Goal: Task Accomplishment & Management: Use online tool/utility

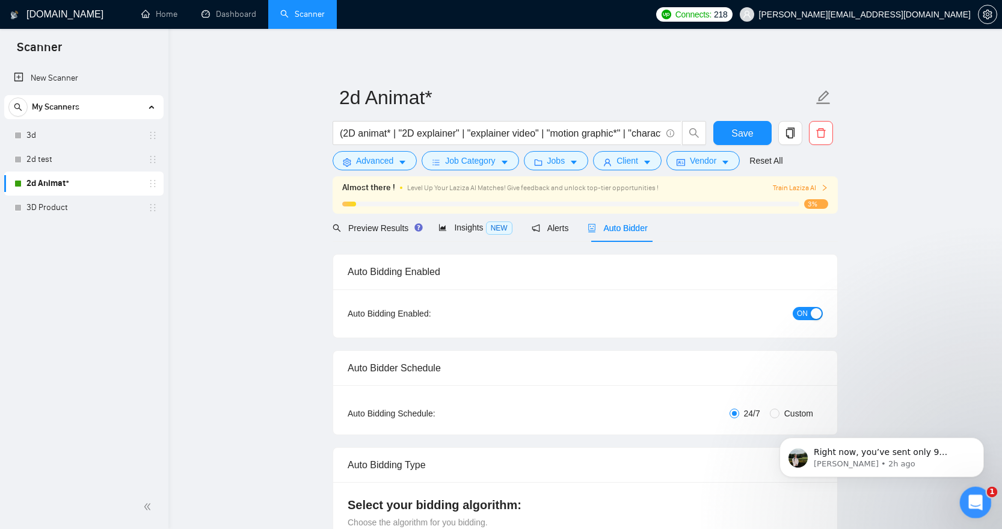
click at [978, 492] on div "Open Intercom Messenger" at bounding box center [974, 501] width 40 height 40
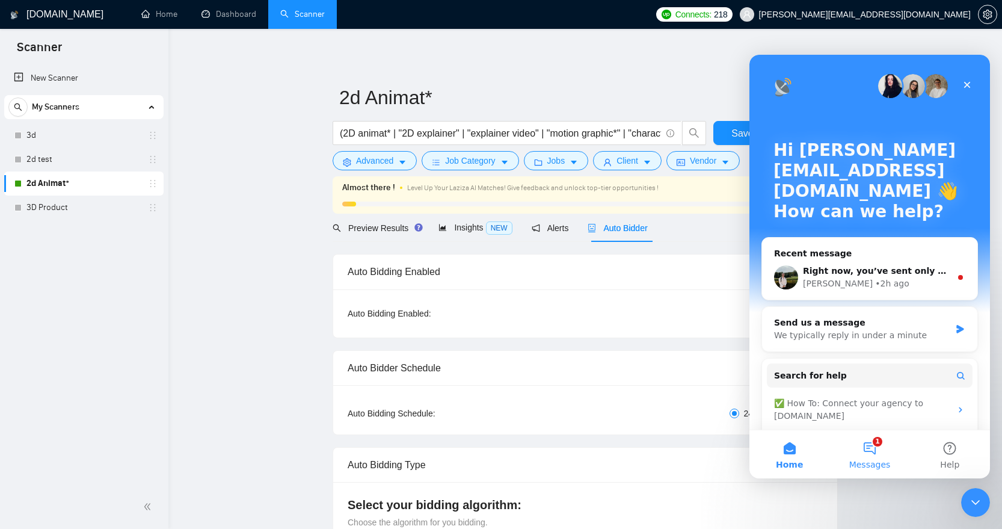
click at [878, 443] on button "1 Messages" at bounding box center [870, 454] width 80 height 48
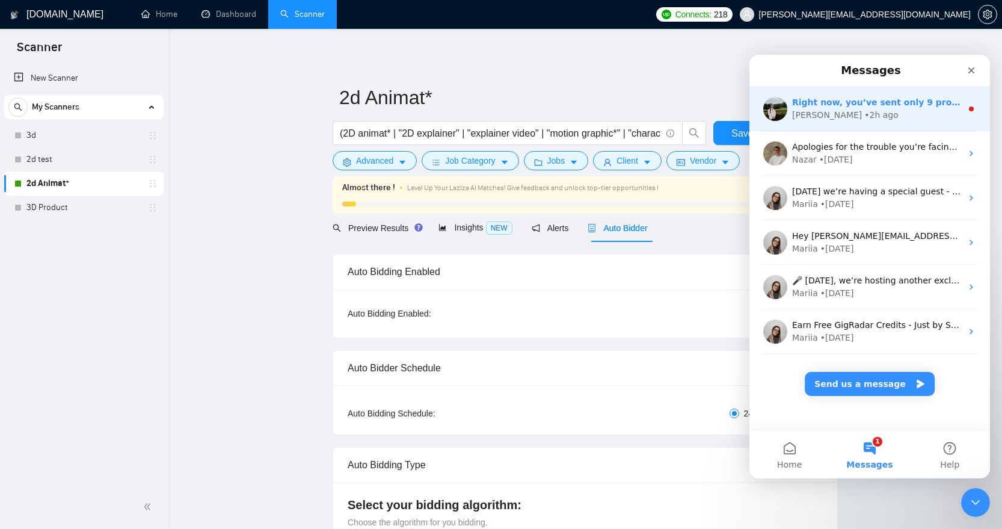
click at [867, 108] on div "Right now, you’ve sent only 9 proposals in total and received 2 replies, so you…" at bounding box center [877, 102] width 170 height 13
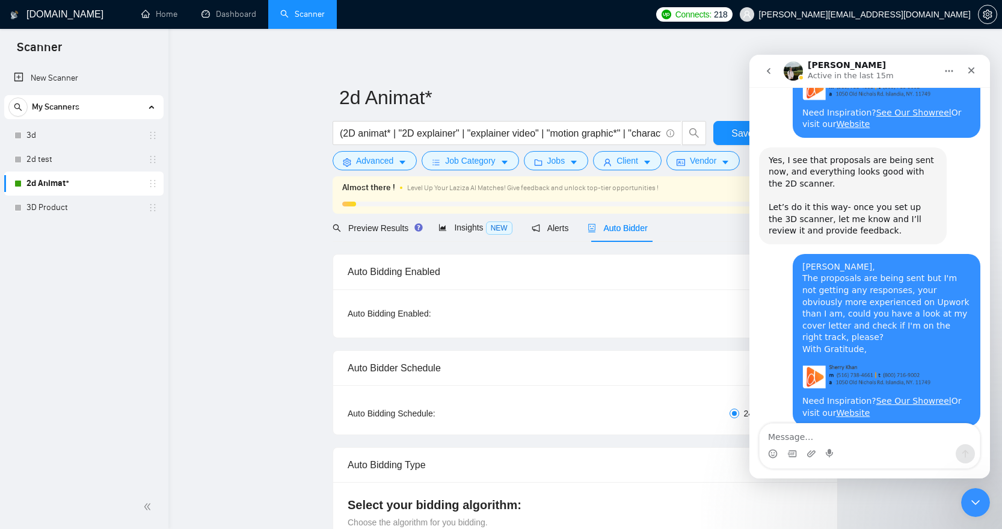
scroll to position [3917, 0]
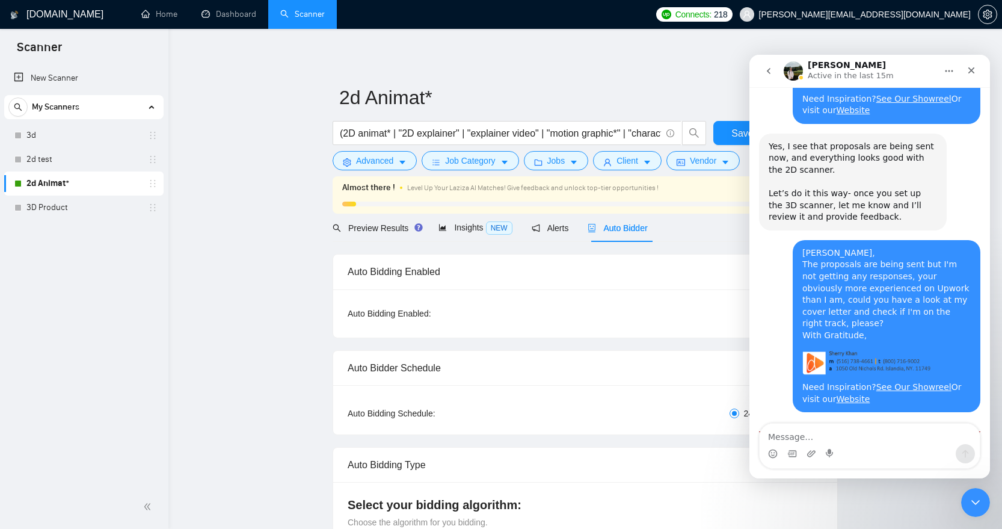
click at [856, 439] on textarea "Message…" at bounding box center [870, 434] width 220 height 20
type textarea "Makes sense, thanks!"
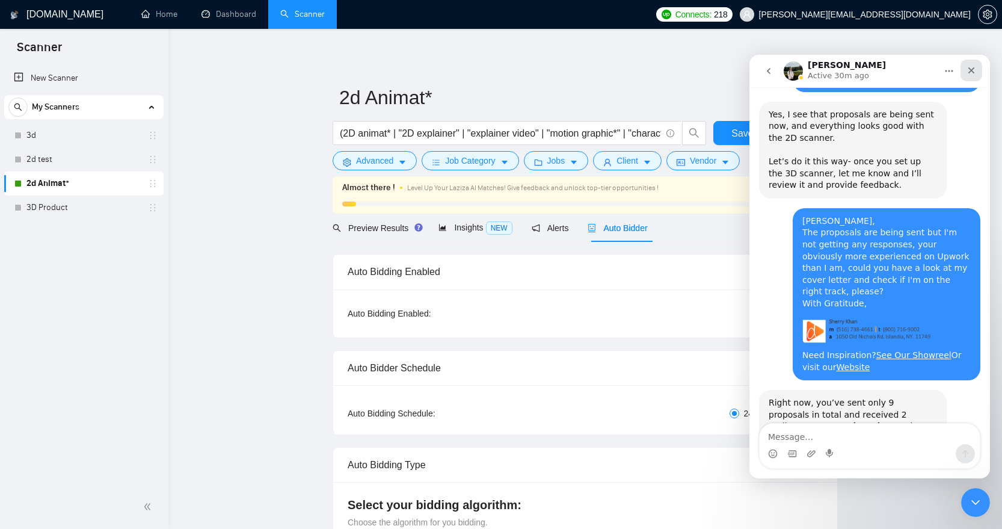
click at [972, 72] on icon "Close" at bounding box center [972, 71] width 10 height 10
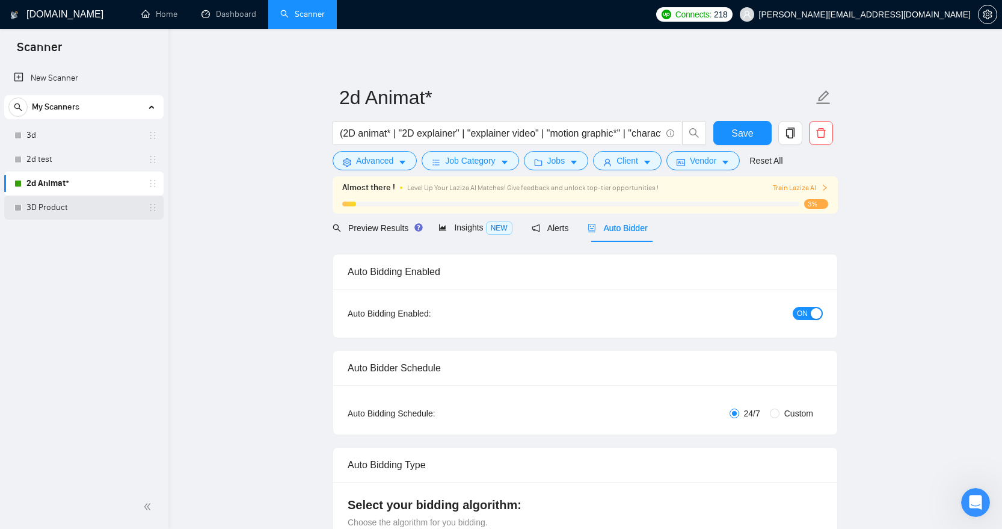
click at [66, 202] on link "3D Product" at bounding box center [83, 208] width 114 height 24
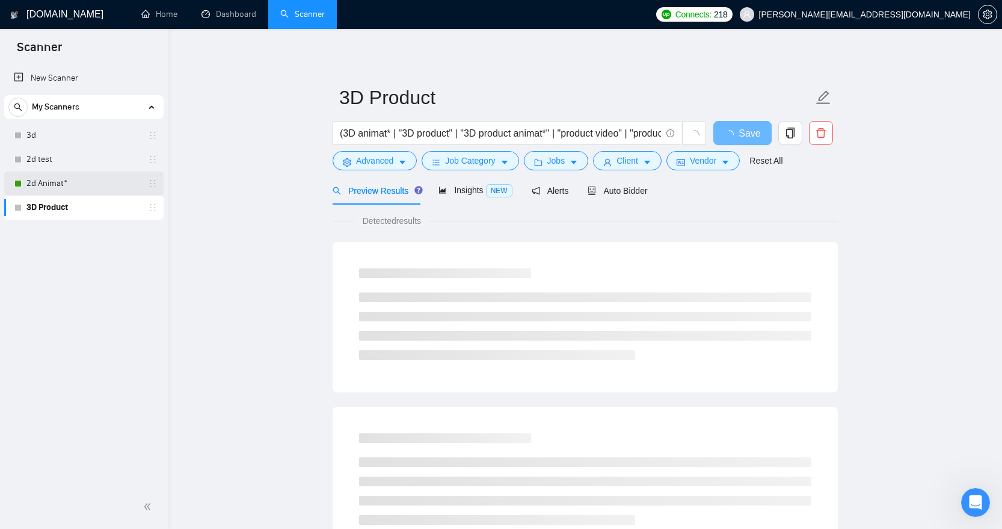
click at [101, 180] on link "2d Animat*" at bounding box center [83, 183] width 114 height 24
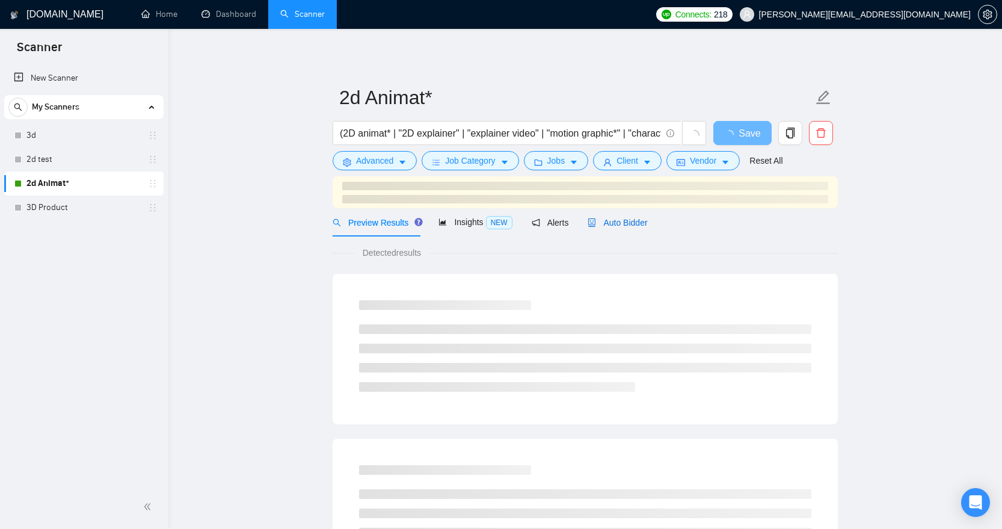
click at [614, 223] on span "Auto Bidder" at bounding box center [618, 223] width 60 height 10
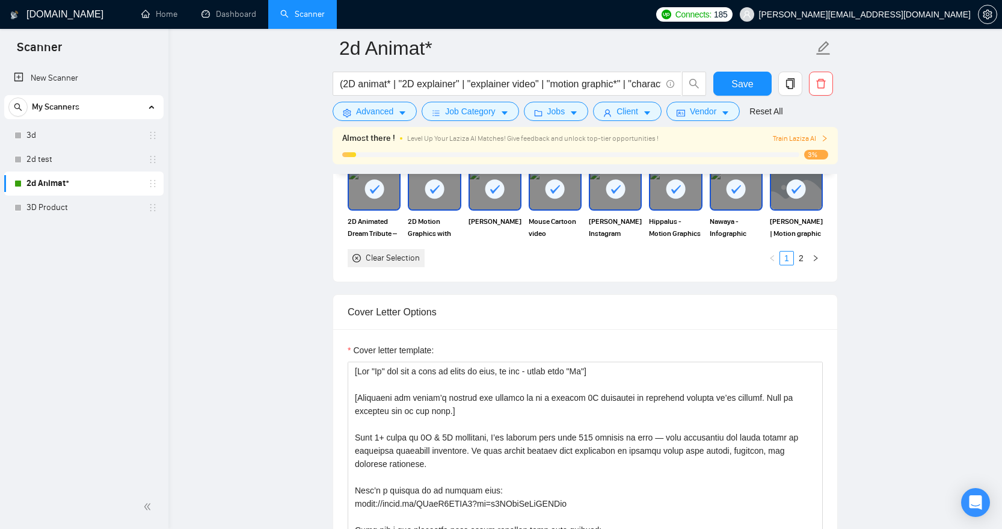
scroll to position [1155, 0]
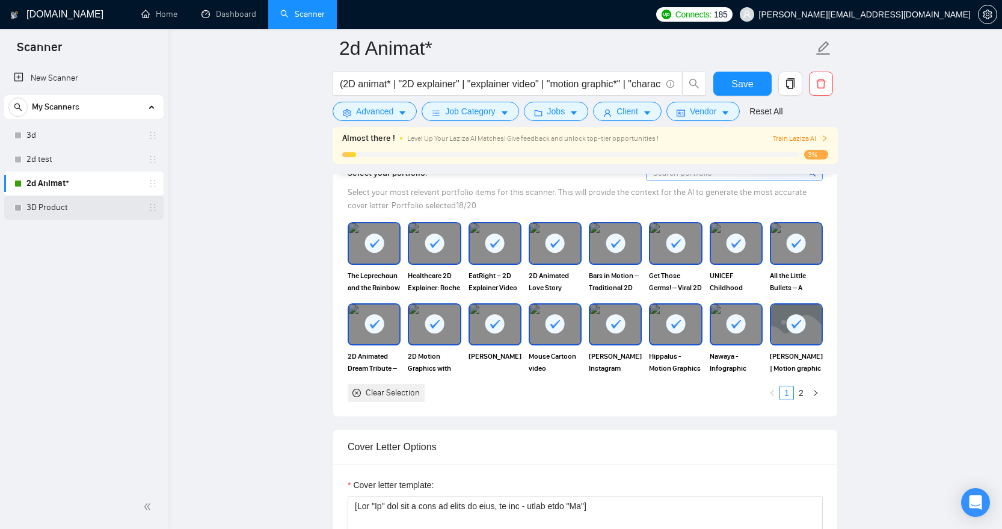
click at [67, 212] on link "3D Product" at bounding box center [83, 208] width 114 height 24
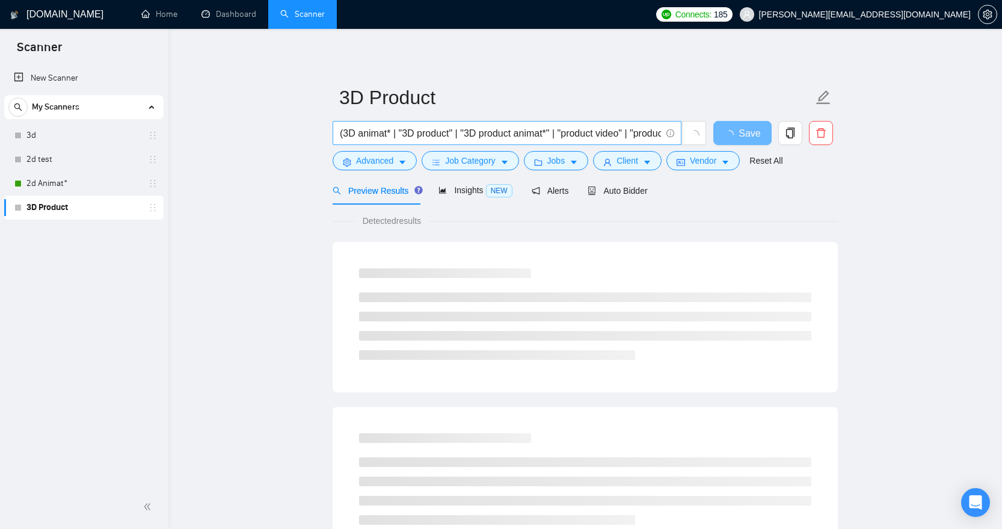
click at [617, 135] on input "(3D animat* | "3D product" | "3D product animat*" | "product video" | "product …" at bounding box center [500, 133] width 321 height 15
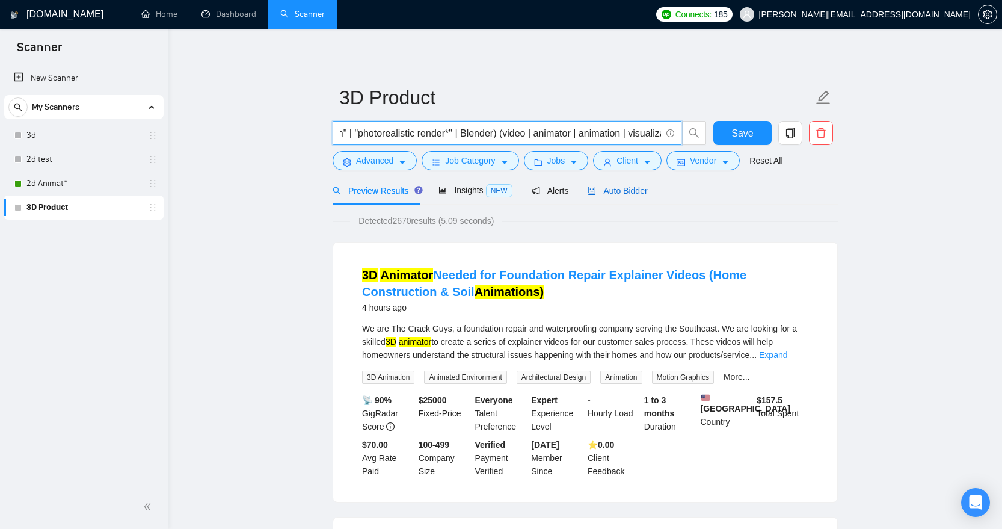
click at [623, 194] on span "Auto Bidder" at bounding box center [618, 191] width 60 height 10
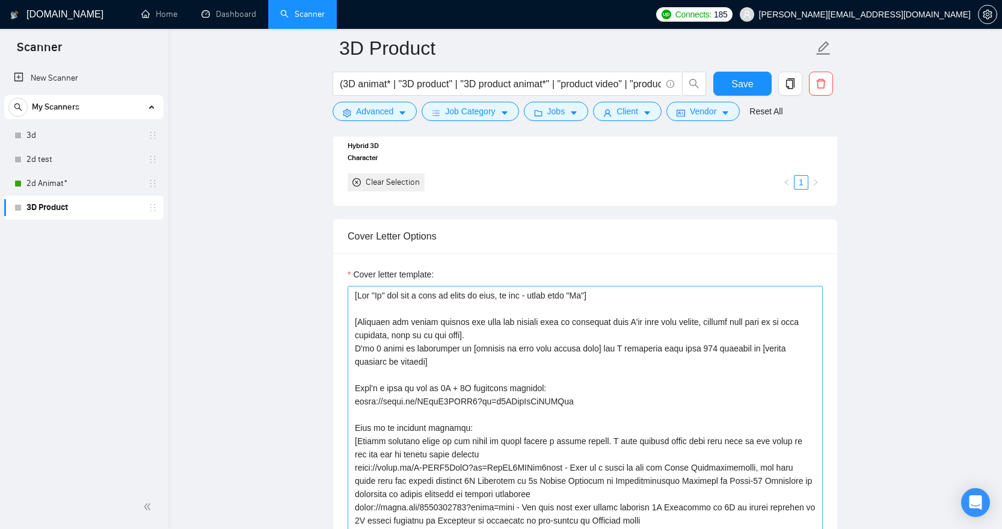
scroll to position [1329, 0]
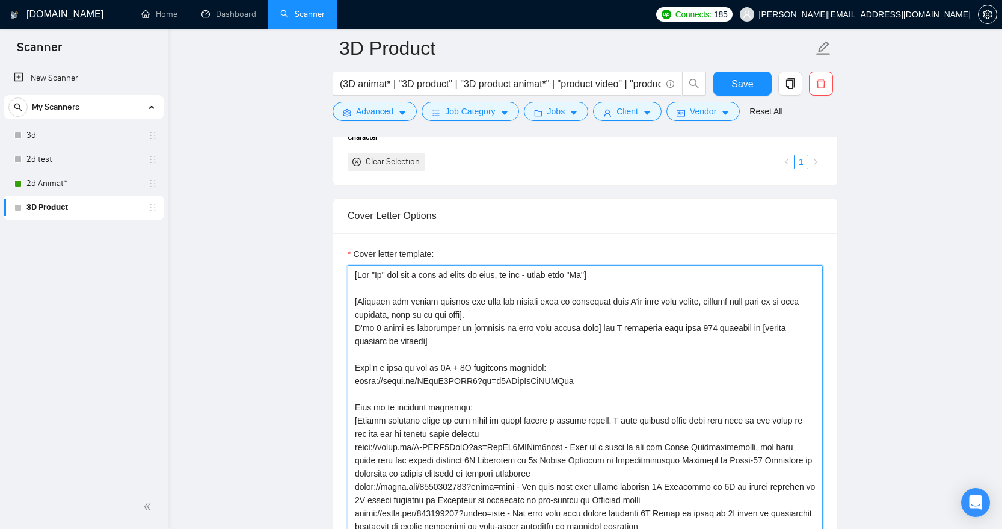
click at [475, 319] on textarea "Cover letter template:" at bounding box center [585, 400] width 475 height 271
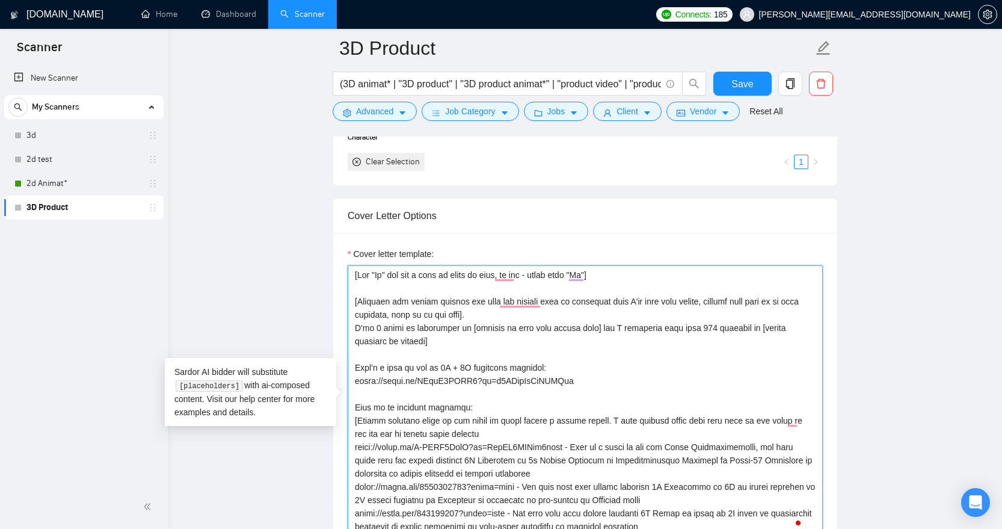
paste textarea "Recognize the client’s request and connect it to a similar 3D product or visual…"
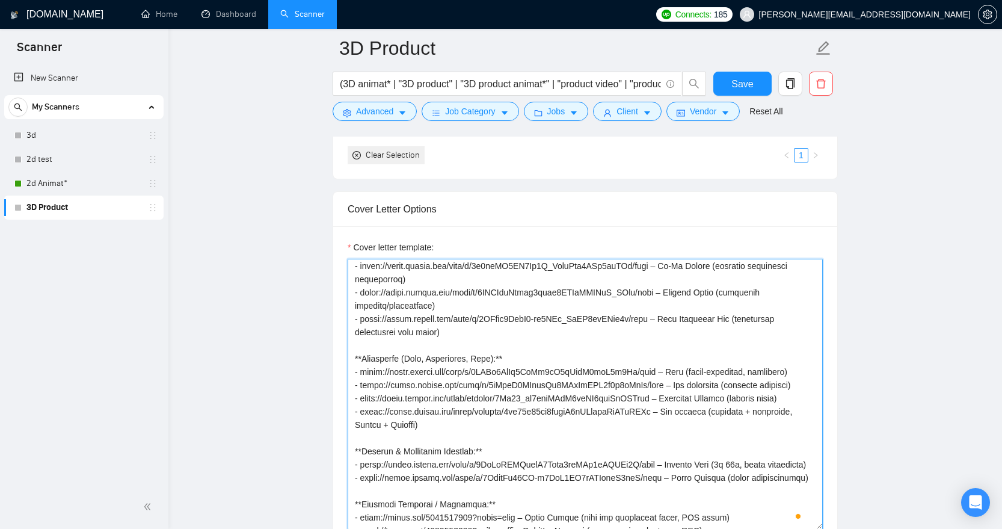
scroll to position [0, 0]
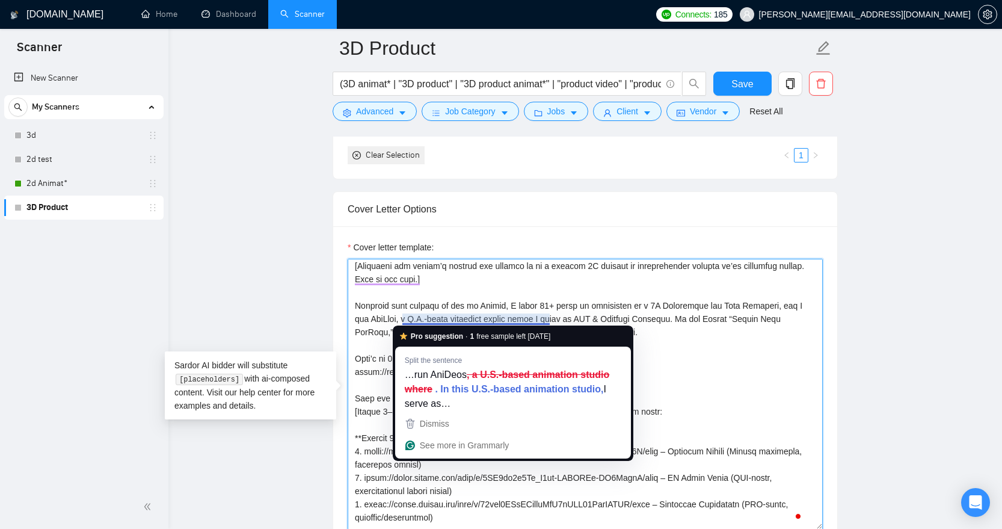
click at [677, 329] on textarea "Cover letter template:" at bounding box center [585, 394] width 475 height 271
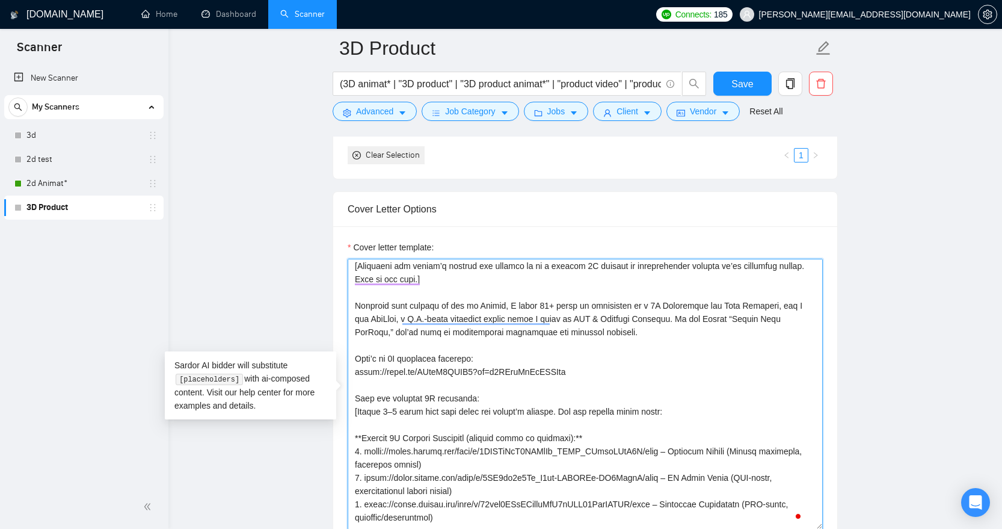
drag, startPoint x: 387, startPoint y: 318, endPoint x: 463, endPoint y: 316, distance: 75.8
click at [387, 318] on textarea "Cover letter template:" at bounding box center [585, 394] width 475 height 271
click at [666, 334] on textarea "Cover letter template:" at bounding box center [585, 394] width 475 height 271
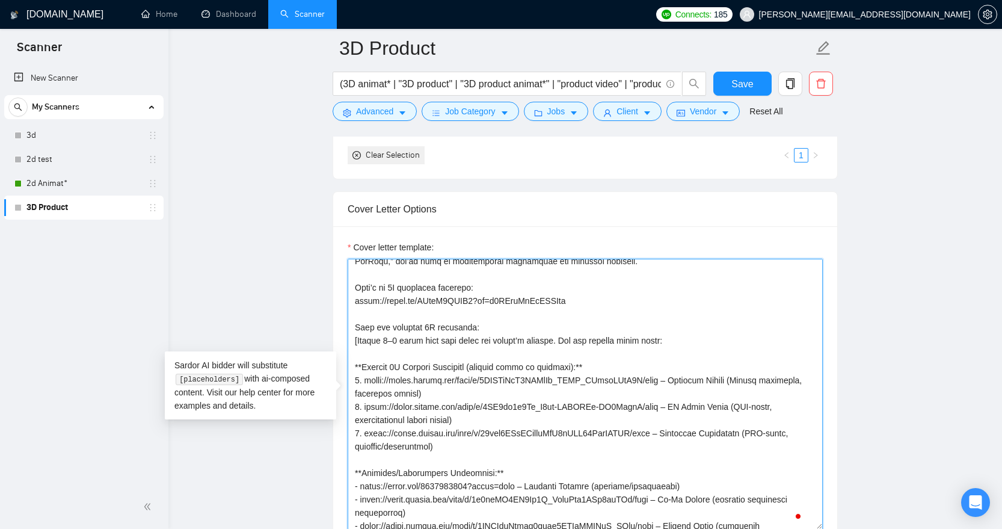
click at [395, 338] on textarea "Cover letter template:" at bounding box center [585, 394] width 475 height 271
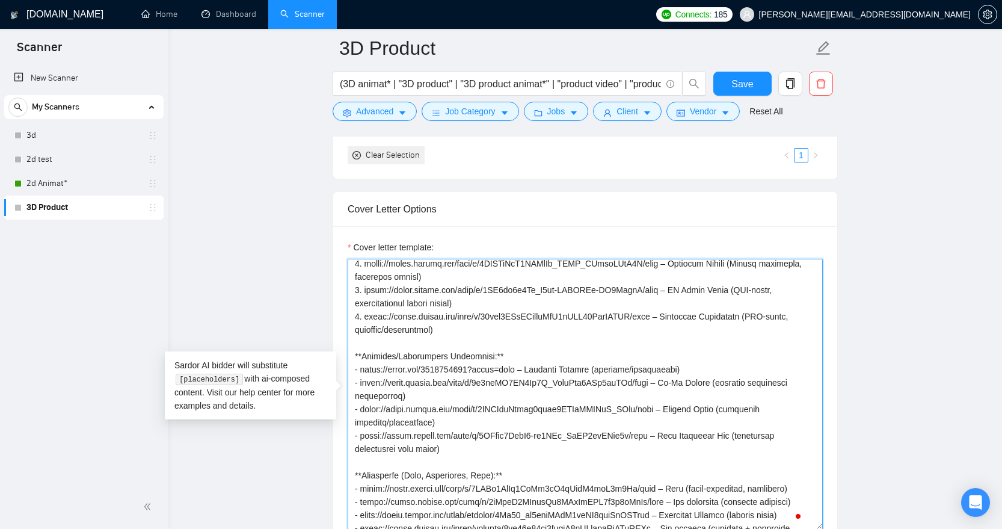
type textarea "[Say "Hi" and add a name if there is such, if not - leave just "Hi"] [Recognize…"
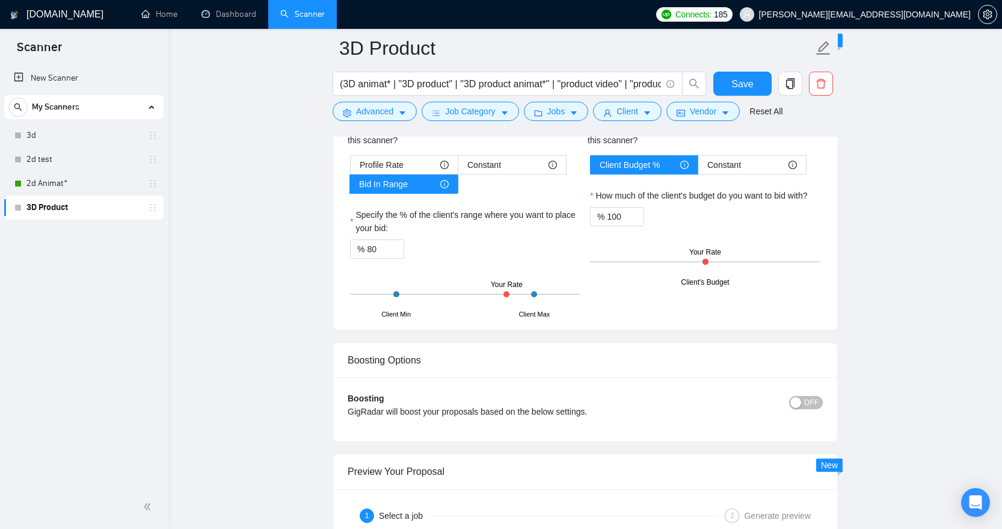
scroll to position [2101, 0]
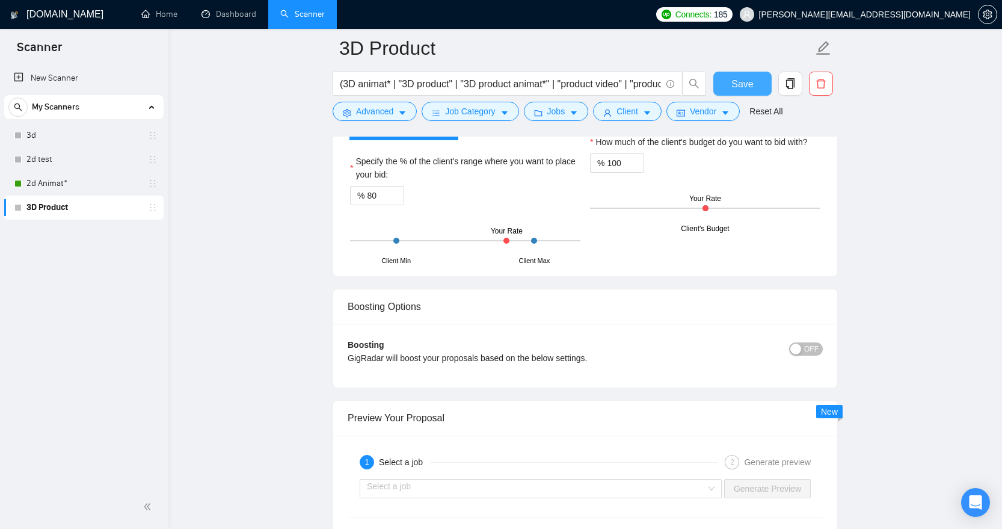
click at [737, 85] on span "Save" at bounding box center [743, 83] width 22 height 15
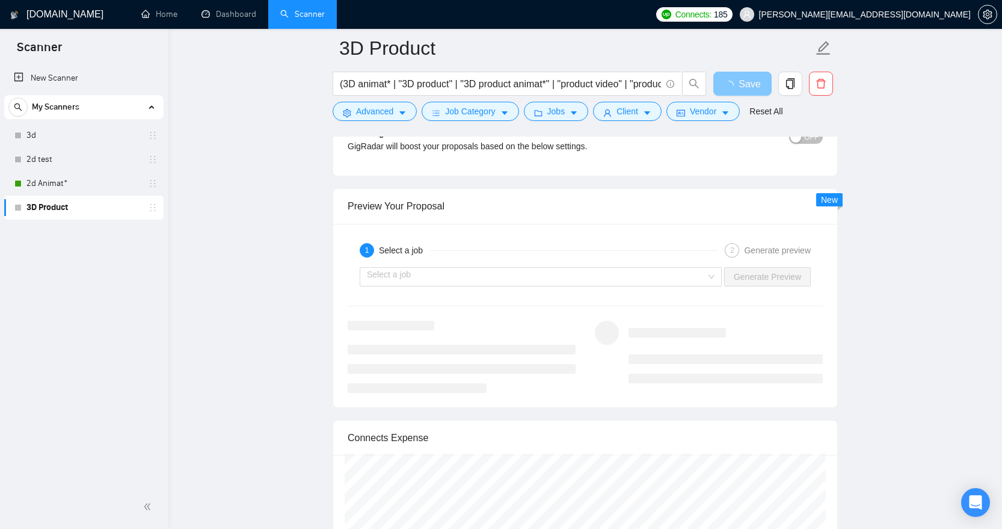
scroll to position [2311, 0]
click at [711, 275] on div "Select a job" at bounding box center [541, 278] width 362 height 19
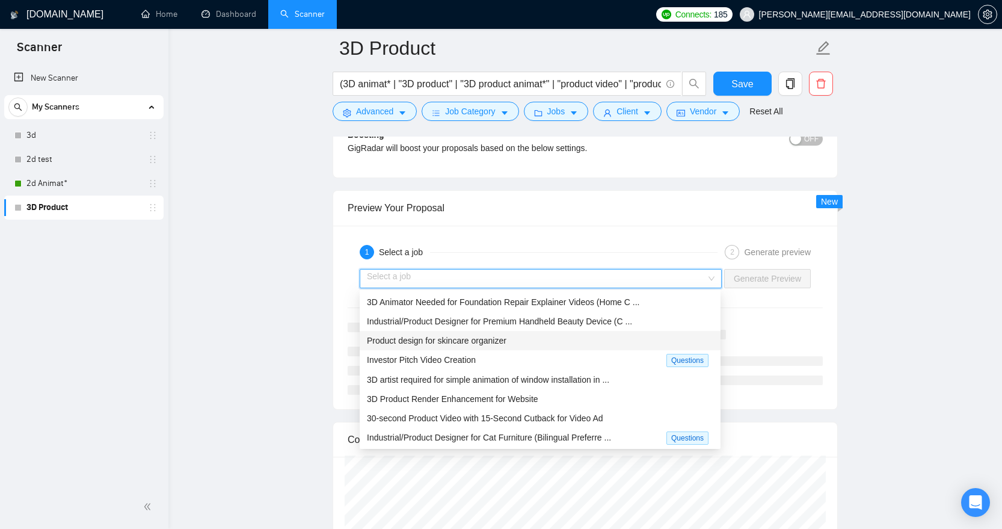
click at [521, 342] on div "Product design for skincare organizer" at bounding box center [540, 340] width 347 height 13
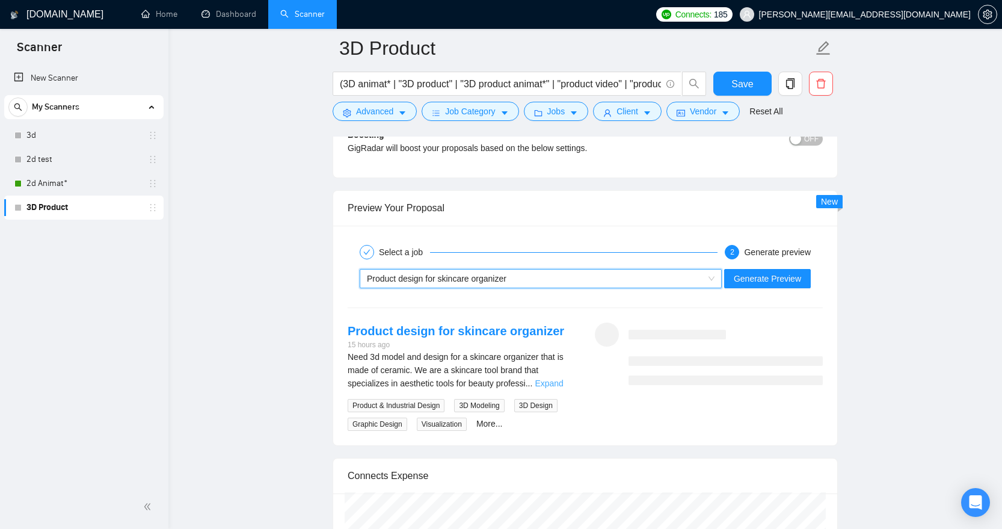
click at [546, 384] on link "Expand" at bounding box center [549, 383] width 28 height 10
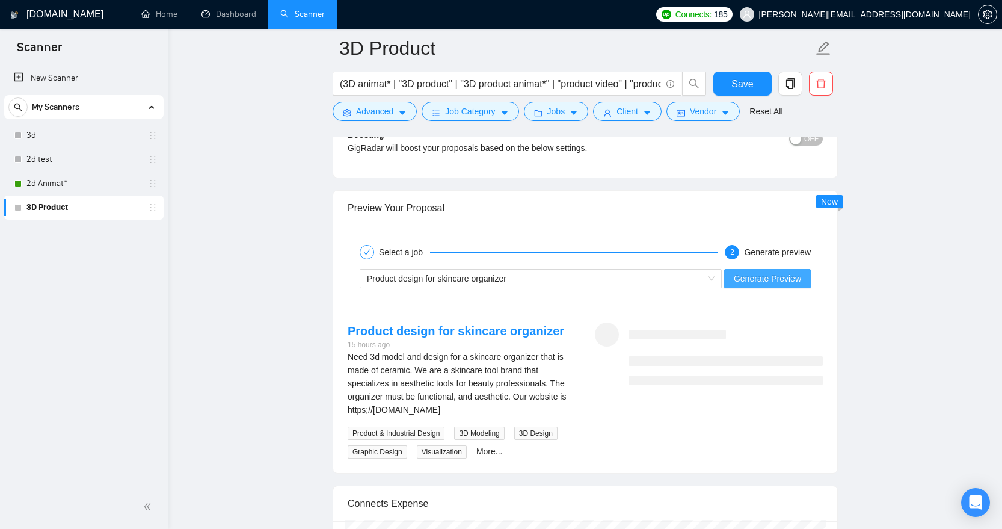
click at [784, 285] on button "Generate Preview" at bounding box center [767, 278] width 87 height 19
drag, startPoint x: 466, startPoint y: 408, endPoint x: 347, endPoint y: 412, distance: 119.2
click at [348, 412] on div "Need 3d model and design for a skincare organizer that is made of ceramic. We a…" at bounding box center [462, 383] width 228 height 66
copy div "https;//www.shopmerak.com"
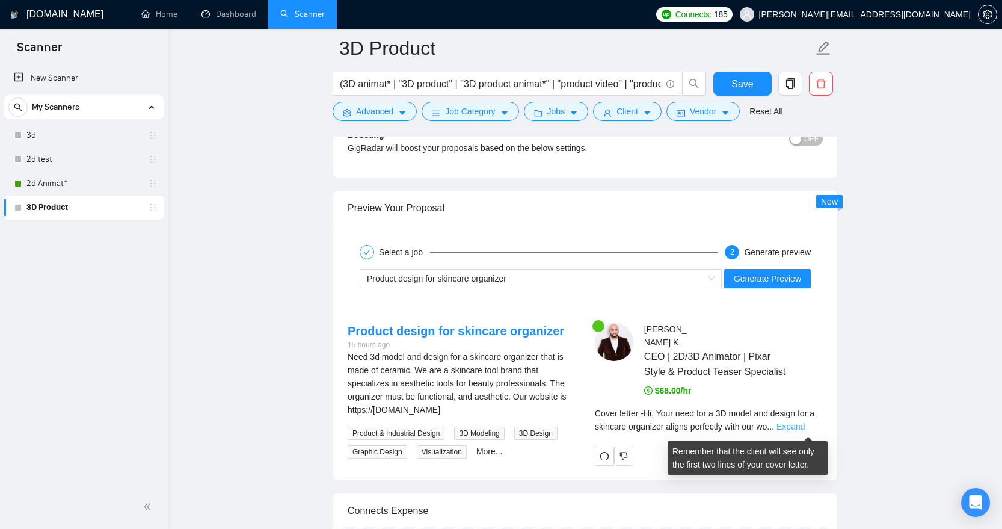
click at [803, 431] on link "Expand" at bounding box center [791, 427] width 28 height 10
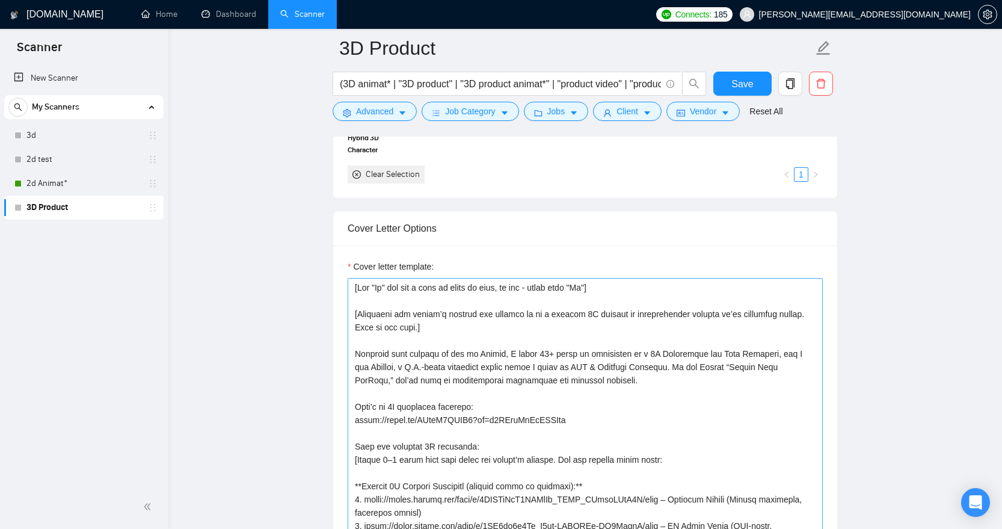
scroll to position [1319, 0]
click at [372, 378] on textarea "Cover letter template:" at bounding box center [585, 411] width 475 height 271
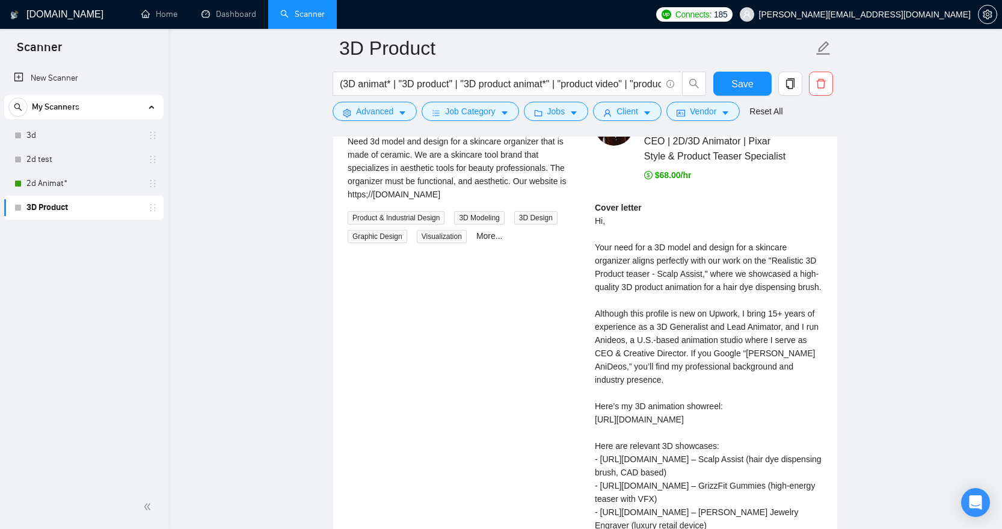
scroll to position [2524, 0]
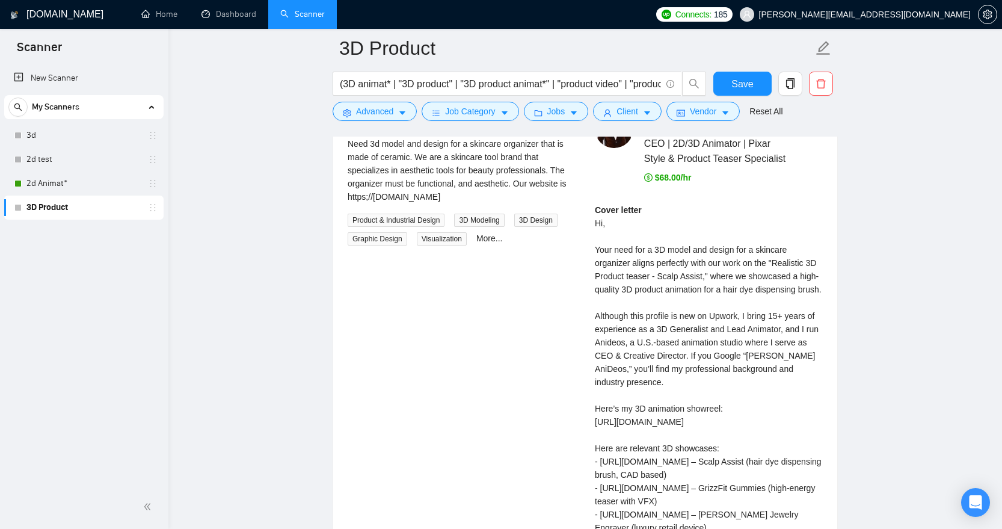
type textarea "[Say "Hi" and add a name if there is such, if not - leave just "Hi"] [Recognize…"
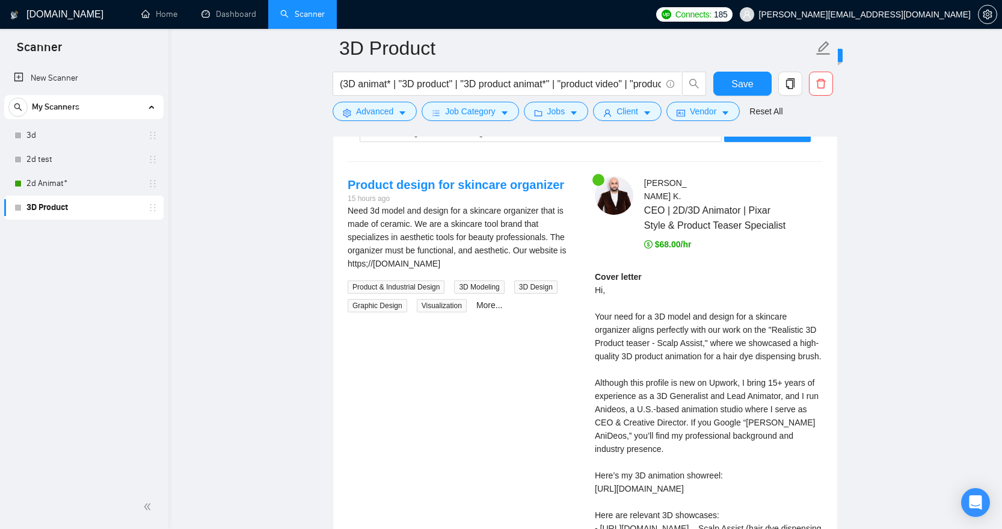
scroll to position [2459, 0]
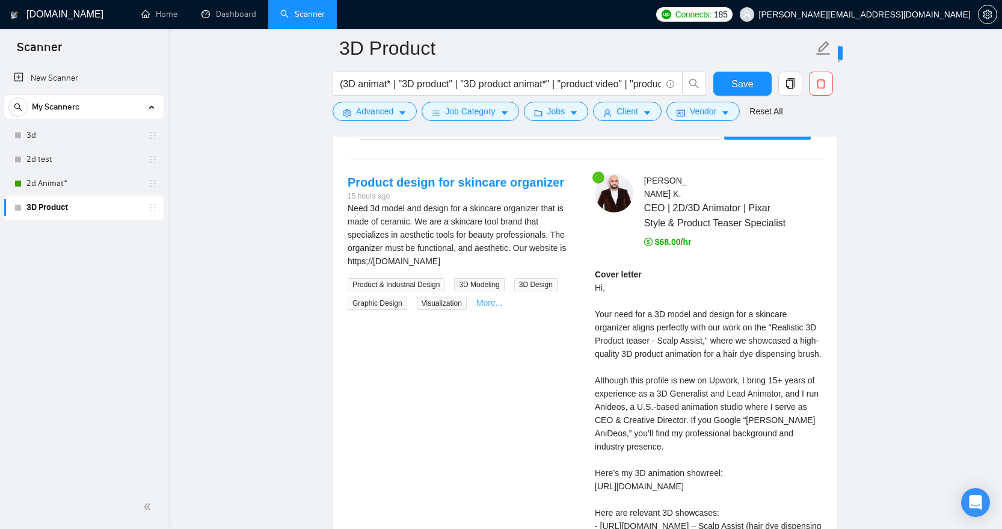
click at [494, 303] on link "More..." at bounding box center [489, 303] width 26 height 10
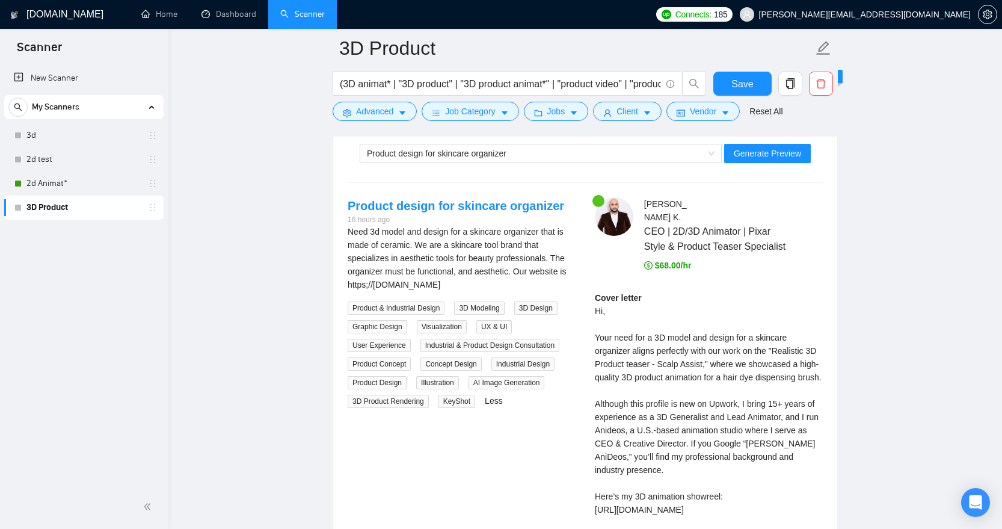
scroll to position [2297, 0]
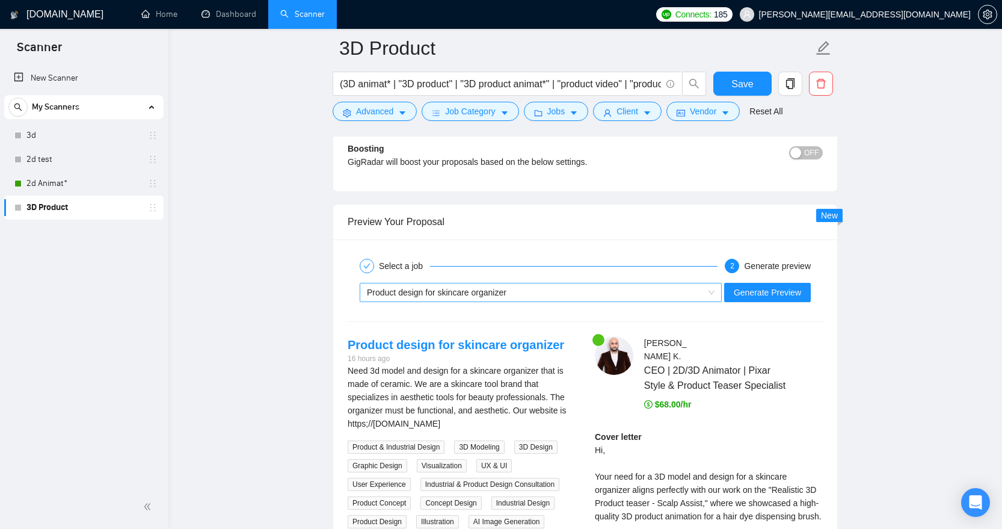
click at [680, 292] on div "Product design for skincare organizer" at bounding box center [535, 292] width 337 height 18
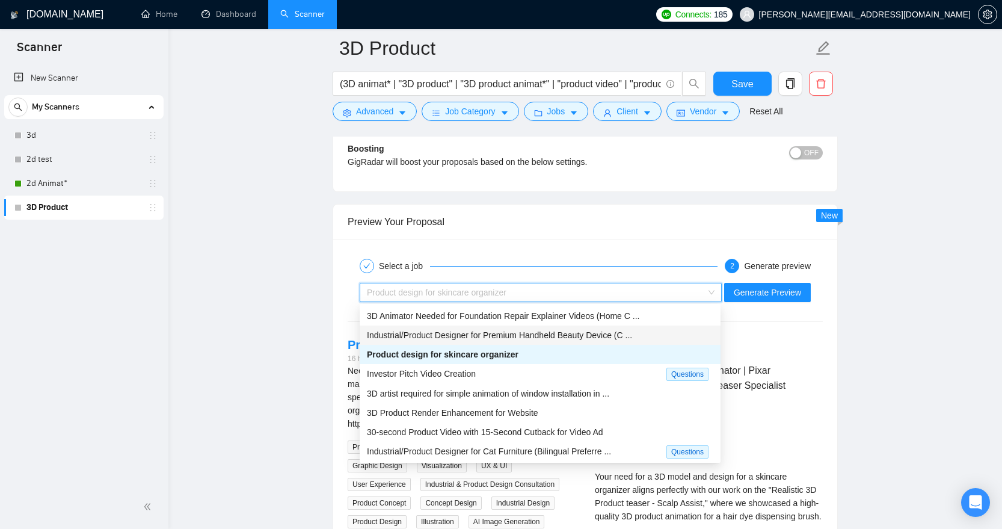
click at [520, 340] on div "Industrial/Product Designer for Premium Handheld Beauty Device (C ..." at bounding box center [540, 334] width 347 height 13
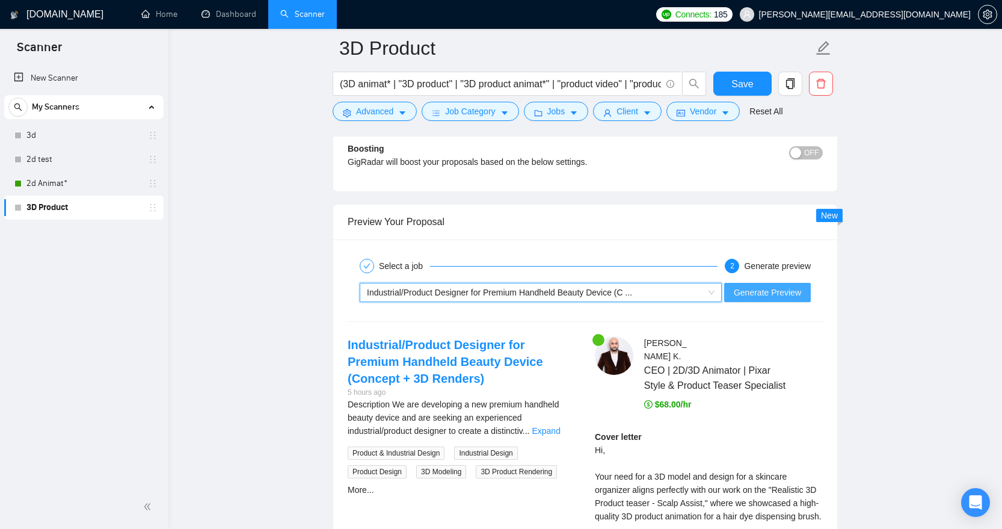
click at [742, 295] on span "Generate Preview" at bounding box center [767, 292] width 67 height 13
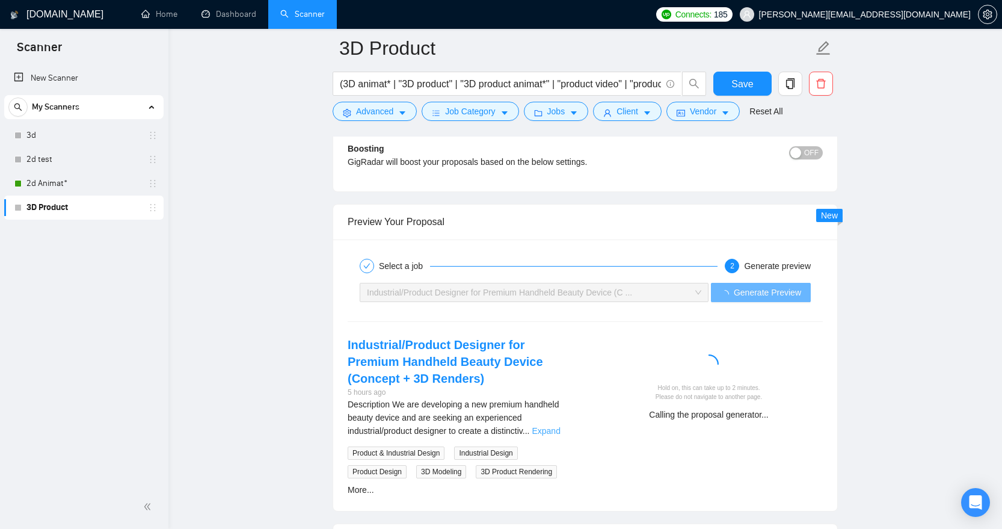
click at [552, 430] on link "Expand" at bounding box center [546, 431] width 28 height 10
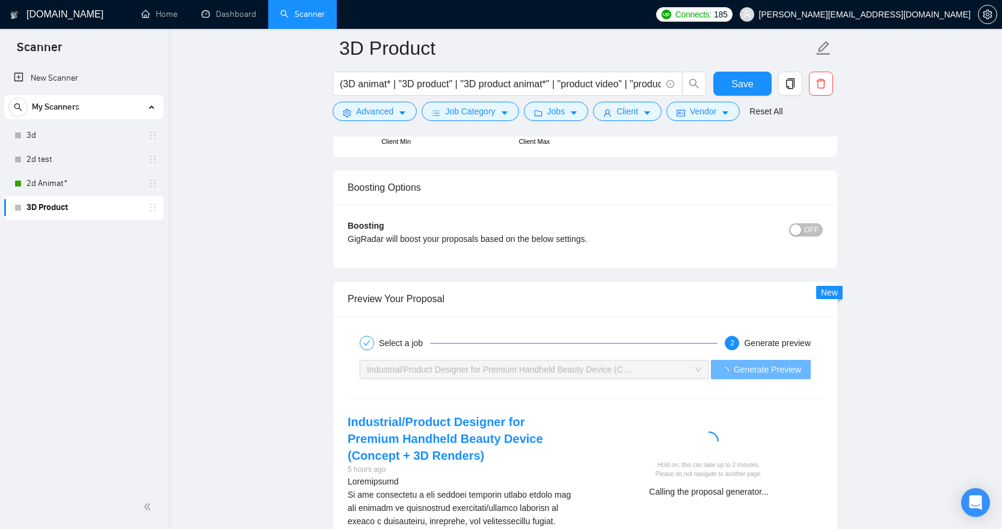
scroll to position [2220, 0]
